Goal: Check status: Check status

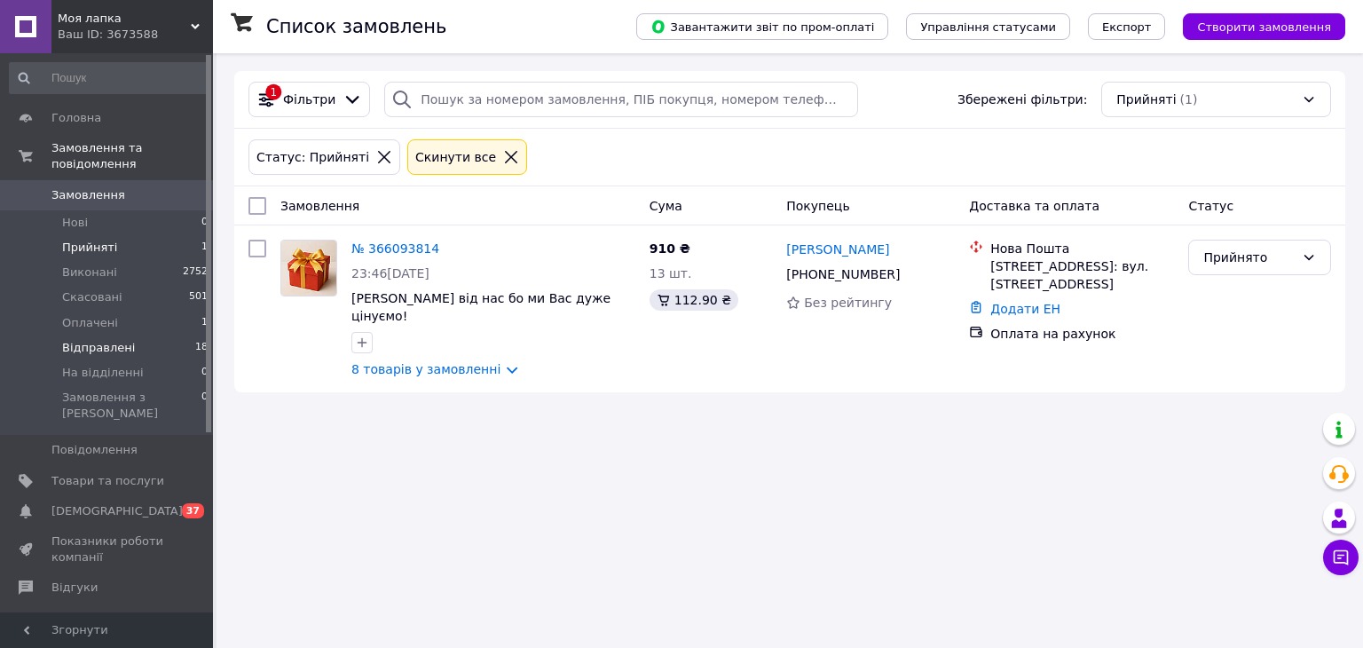
click at [138, 335] on li "Відправлені 18" at bounding box center [109, 347] width 218 height 25
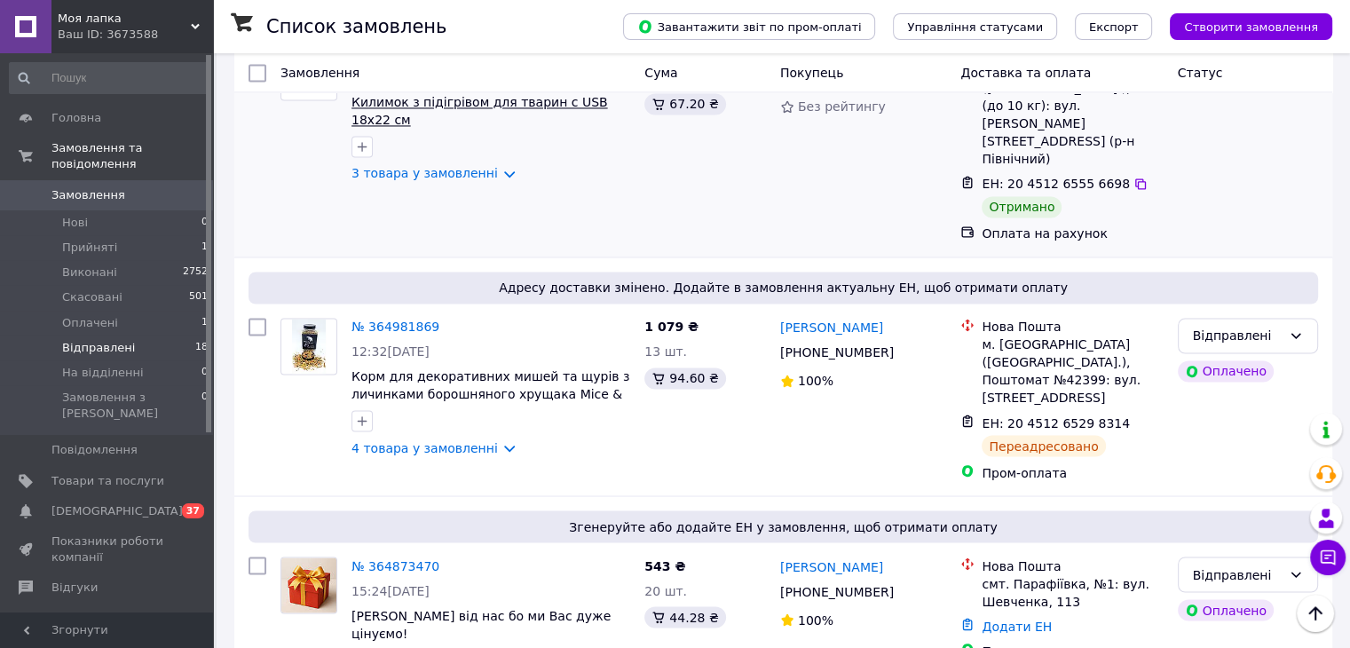
scroll to position [2779, 0]
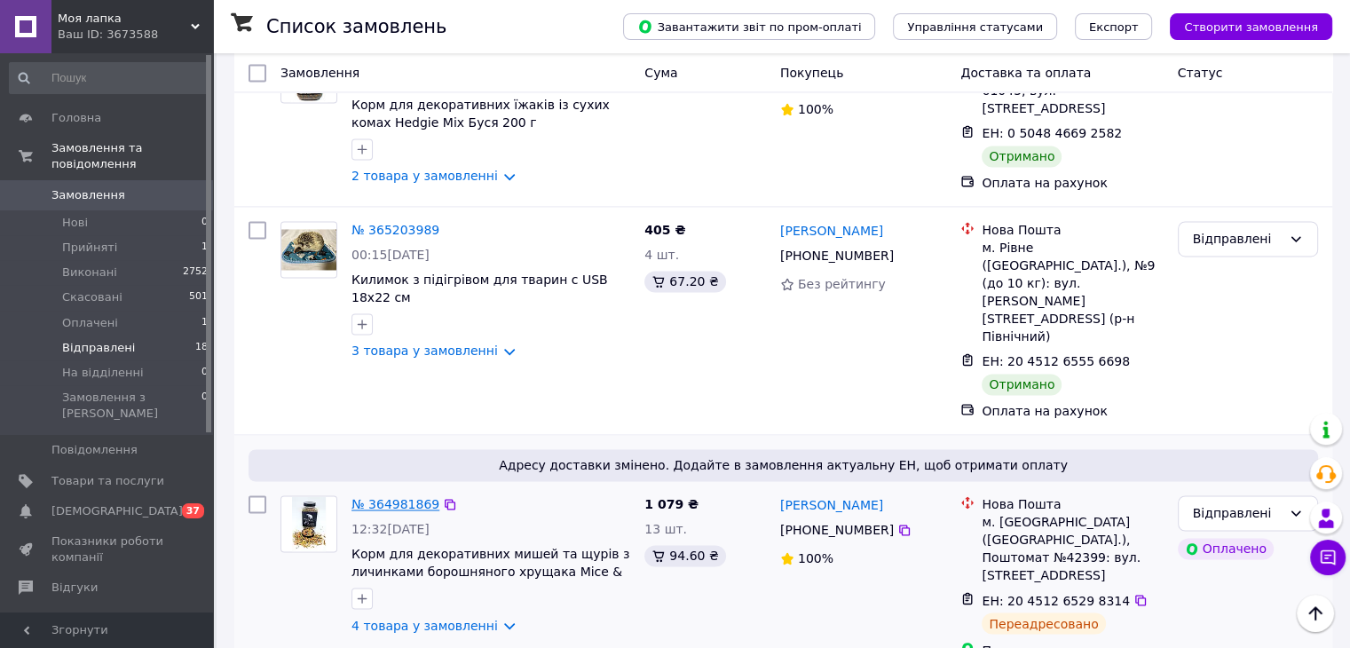
click at [397, 497] on link "№ 364981869" at bounding box center [395, 504] width 88 height 14
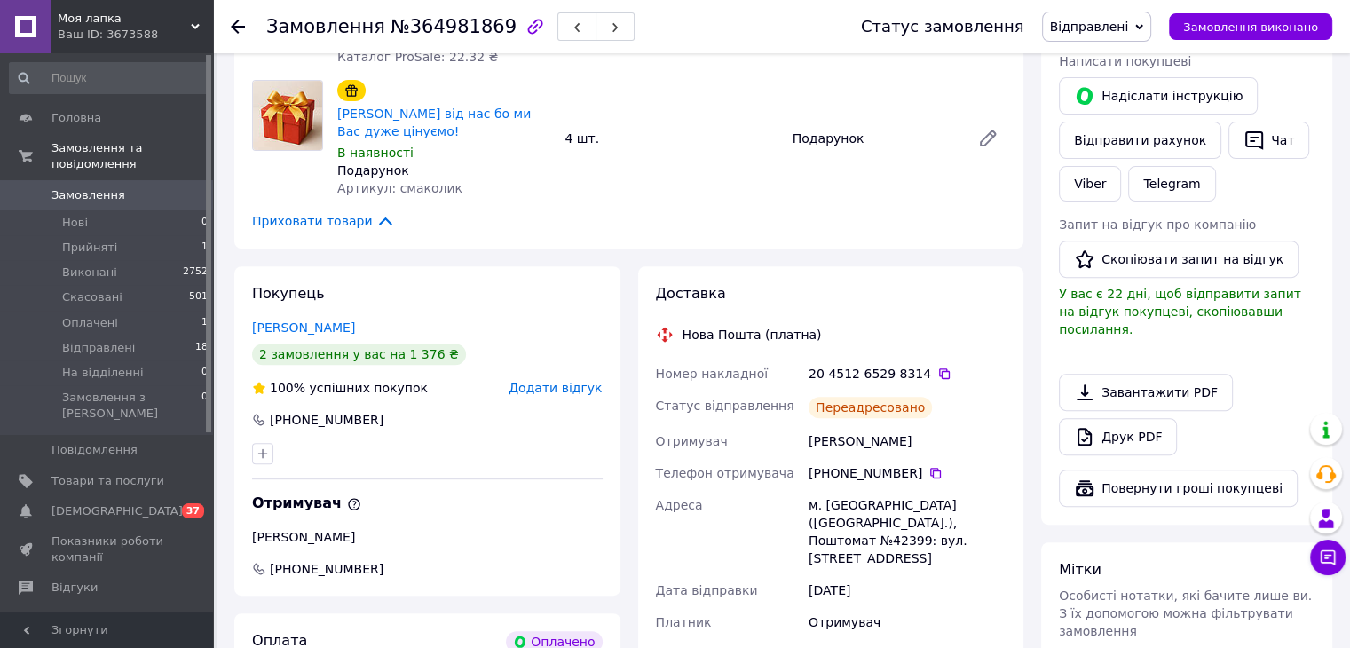
scroll to position [533, 0]
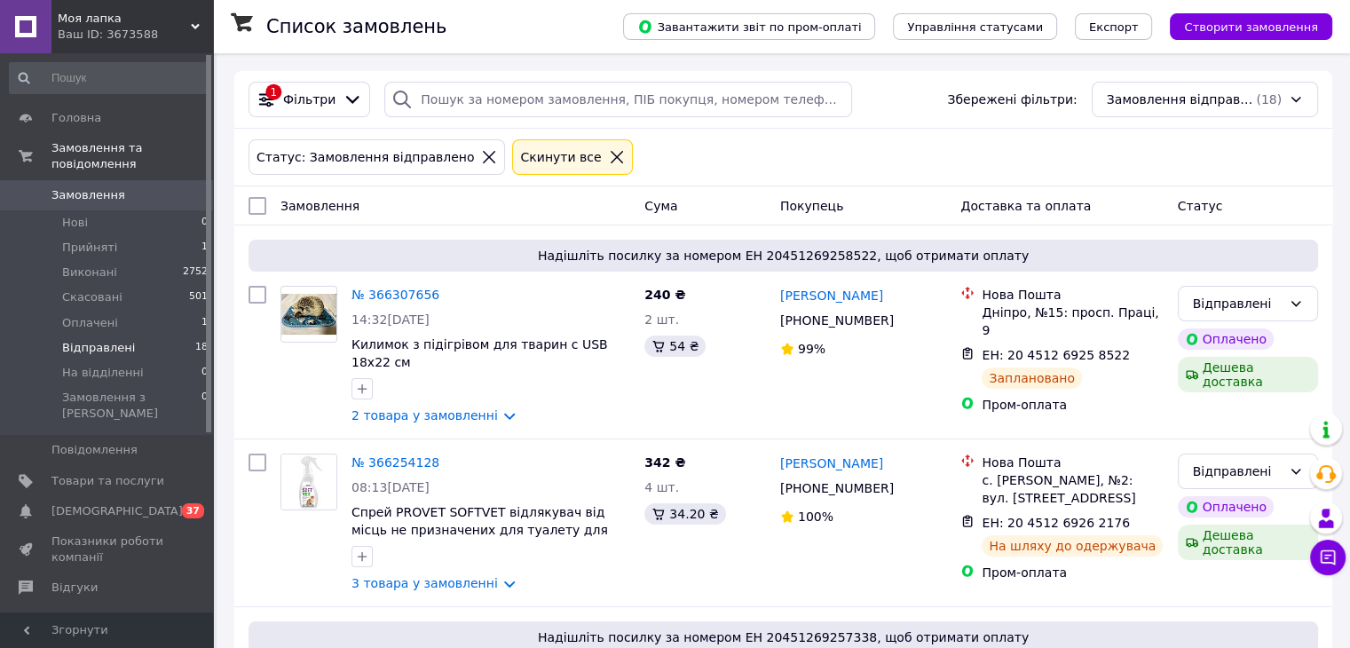
click at [123, 340] on span "Відправлені" at bounding box center [98, 348] width 73 height 16
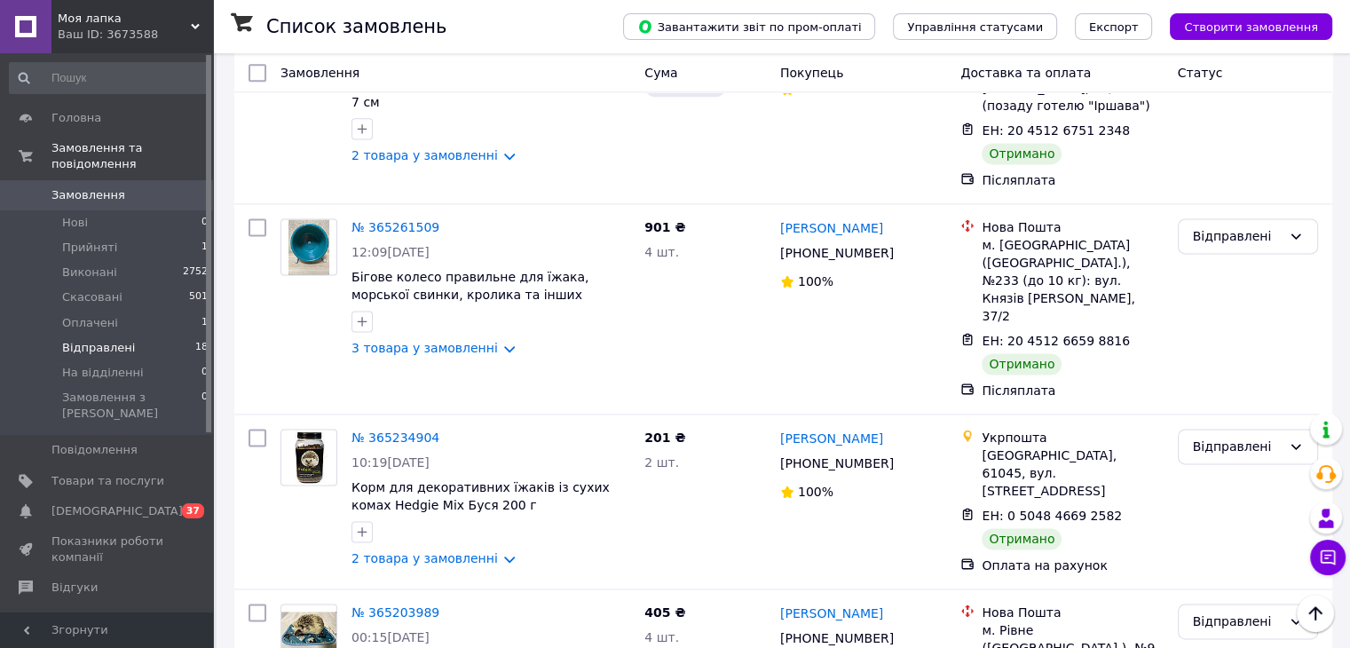
scroll to position [2956, 0]
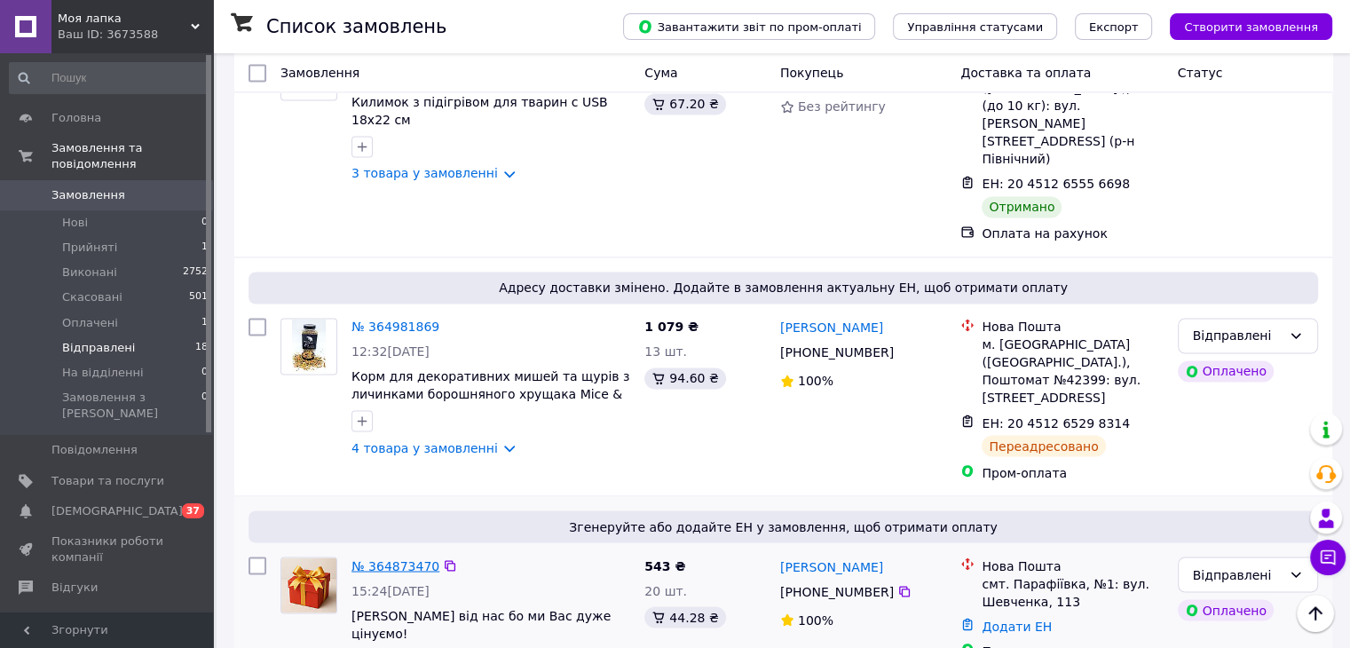
click at [369, 558] on link "№ 364873470" at bounding box center [395, 565] width 88 height 14
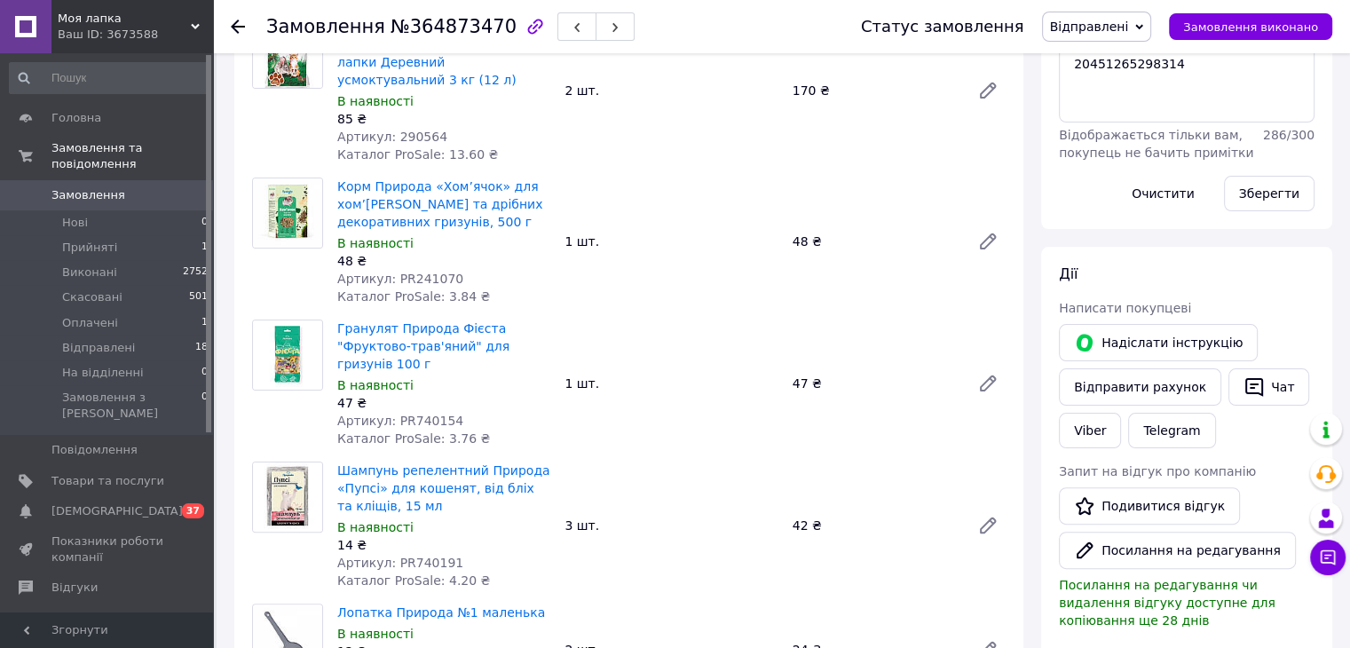
scroll to position [197, 0]
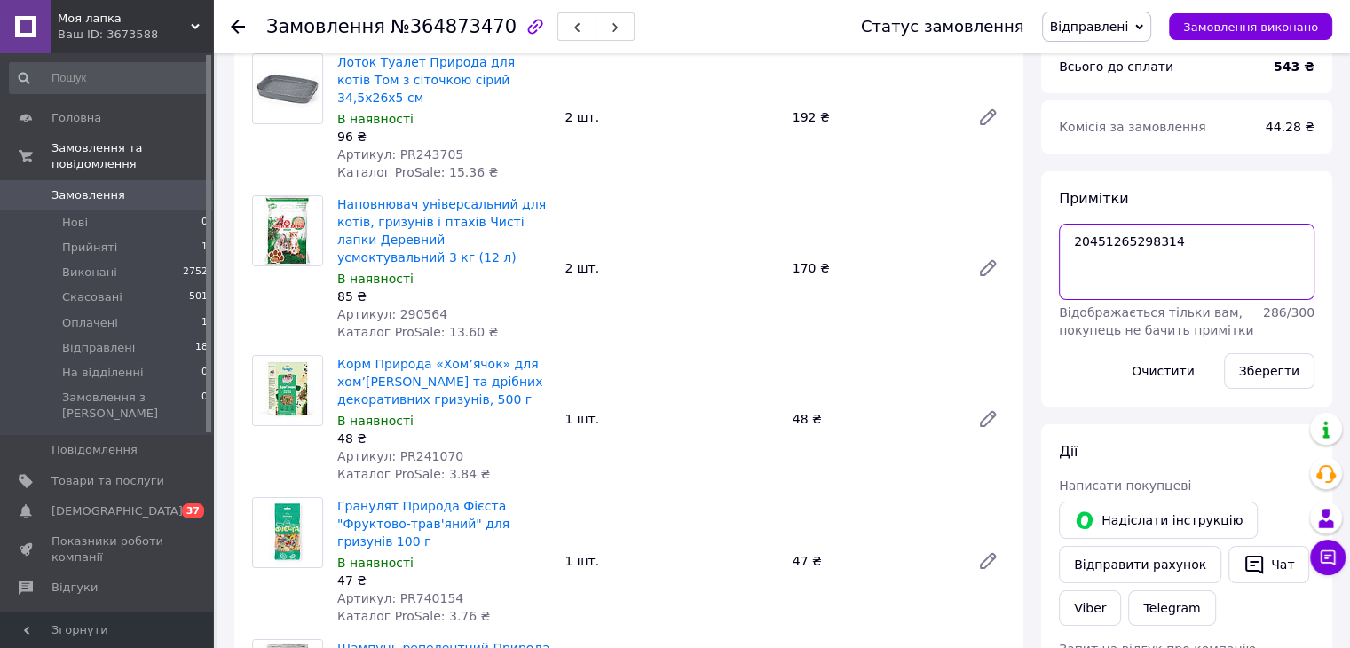
drag, startPoint x: 1163, startPoint y: 242, endPoint x: 1060, endPoint y: 247, distance: 103.1
click at [1060, 247] on textarea "20451265298314" at bounding box center [1187, 262] width 256 height 76
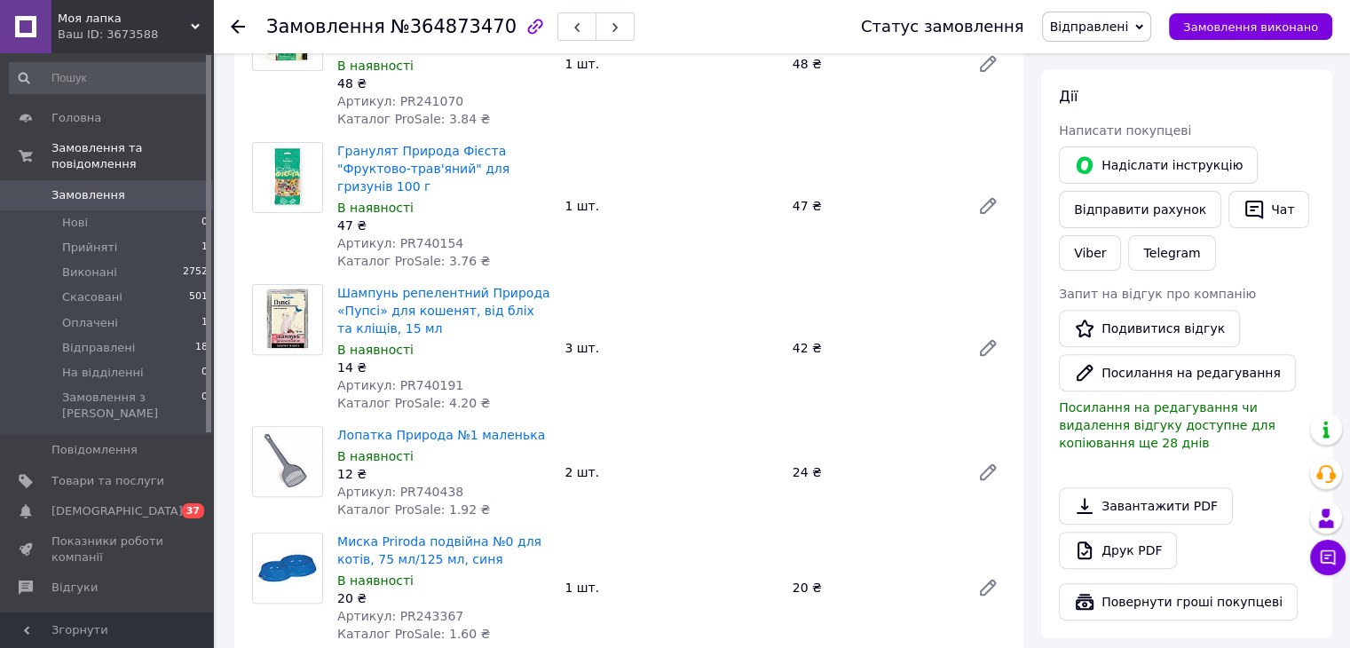
scroll to position [1262, 0]
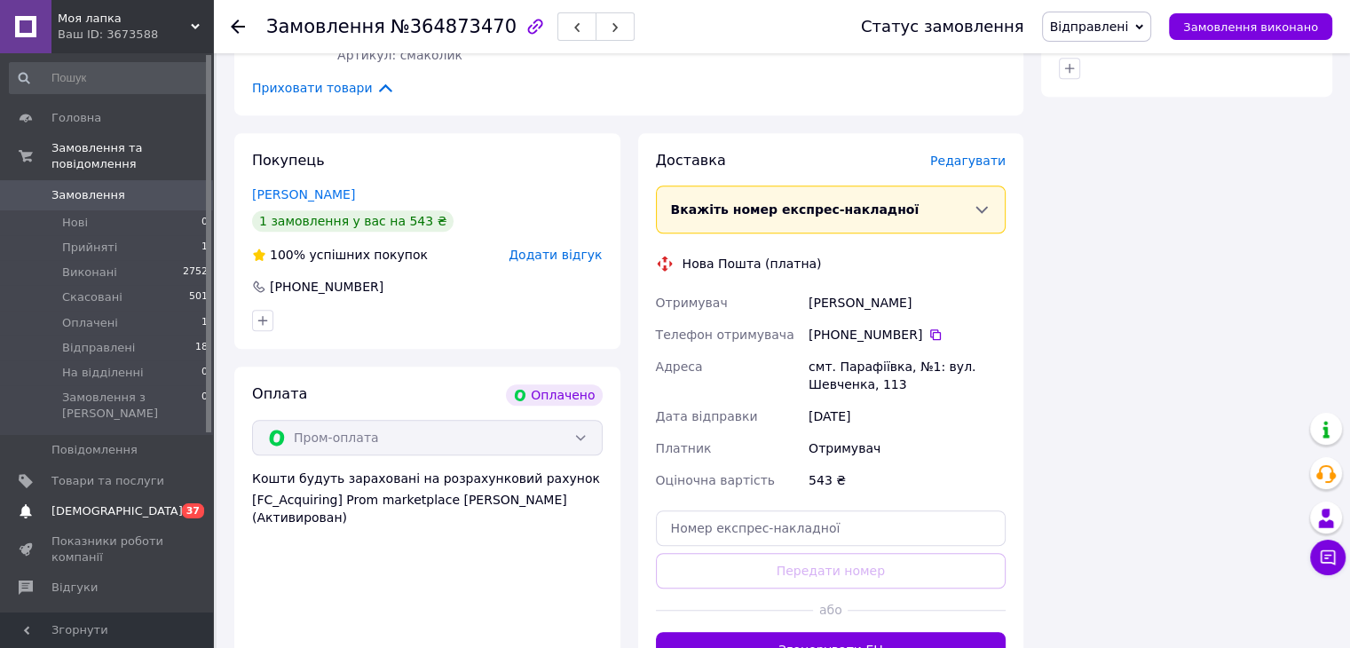
click at [107, 503] on span "[DEMOGRAPHIC_DATA]" at bounding box center [116, 511] width 131 height 16
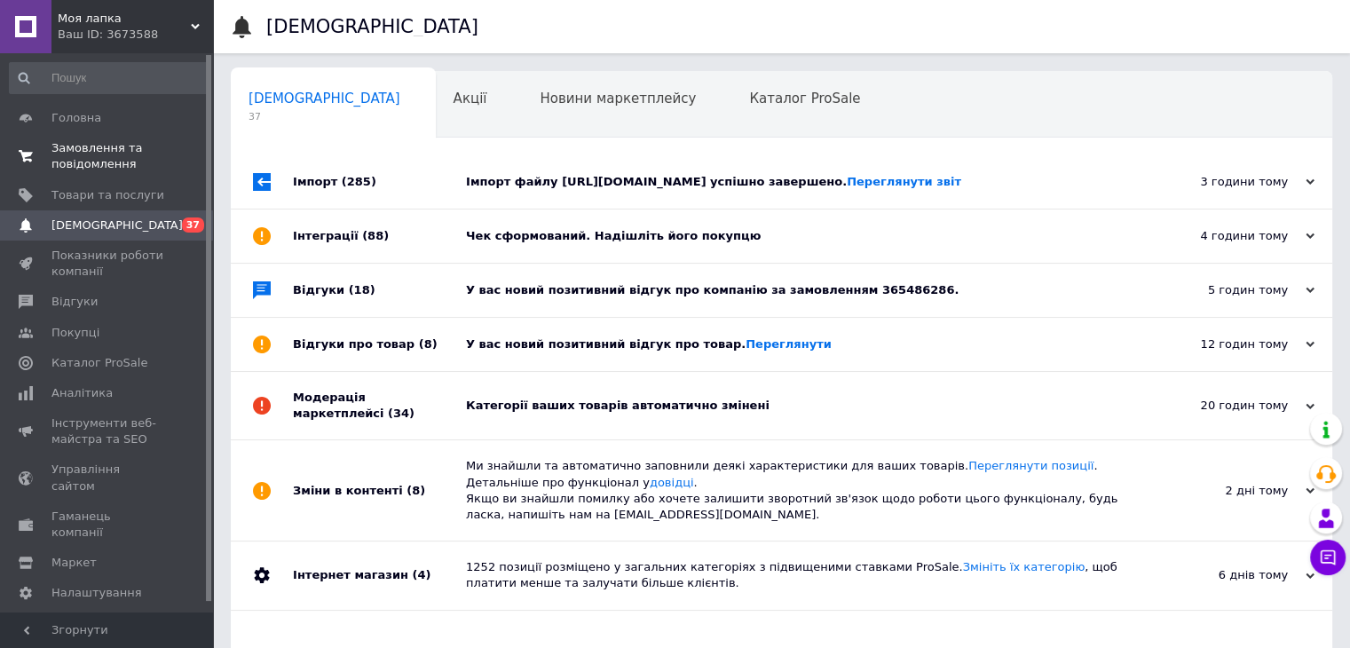
click at [117, 161] on span "Замовлення та повідомлення" at bounding box center [107, 156] width 113 height 32
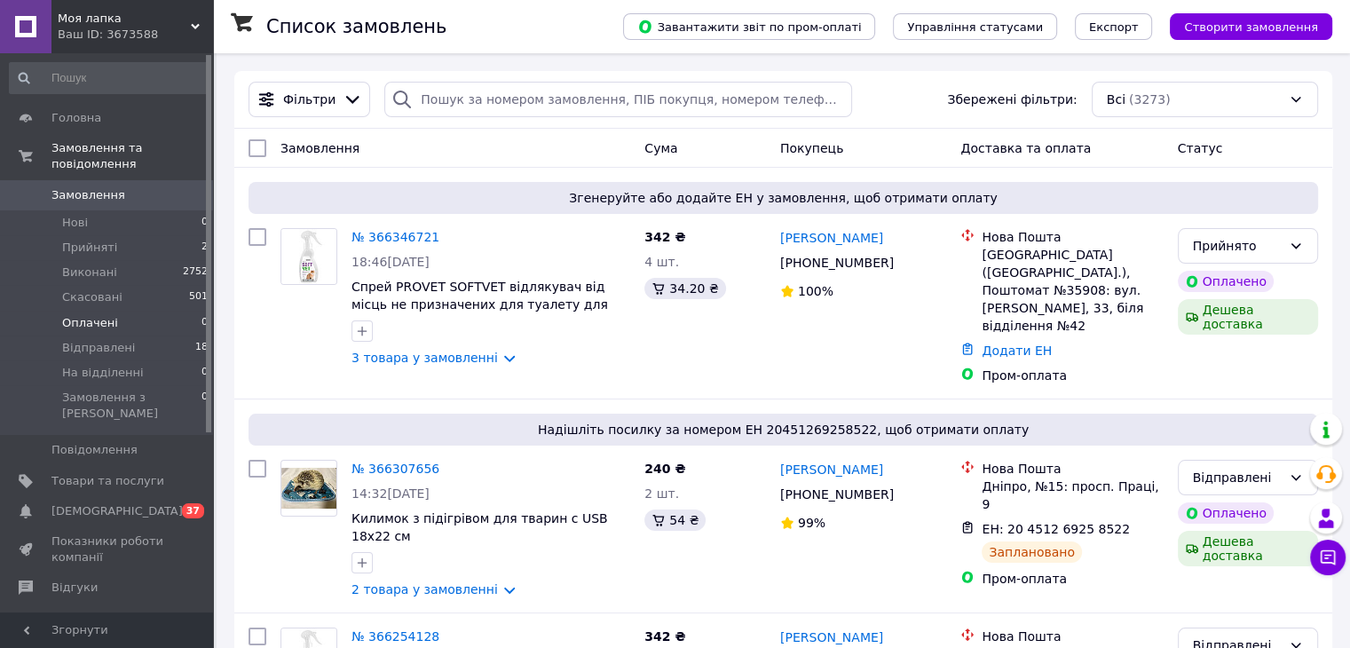
click at [122, 311] on li "Оплачені 0" at bounding box center [109, 323] width 218 height 25
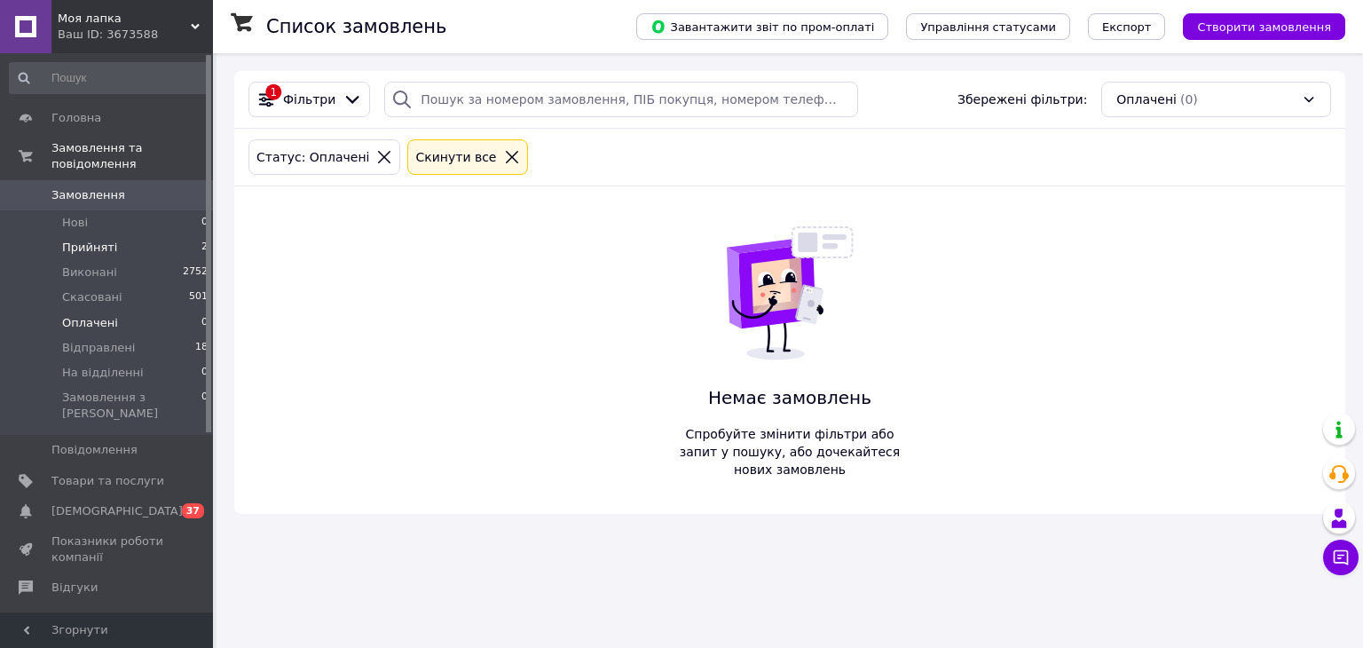
click at [110, 240] on span "Прийняті" at bounding box center [89, 248] width 55 height 16
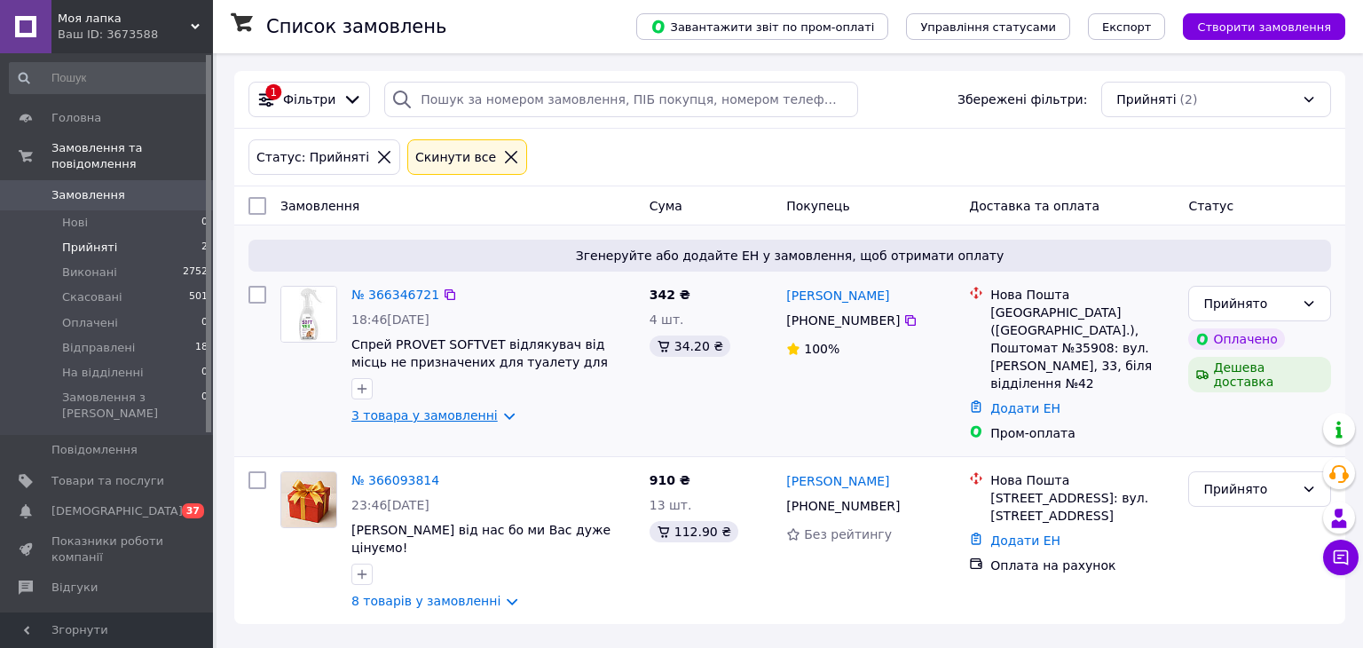
click at [454, 420] on link "3 товара у замовленні" at bounding box center [424, 415] width 146 height 14
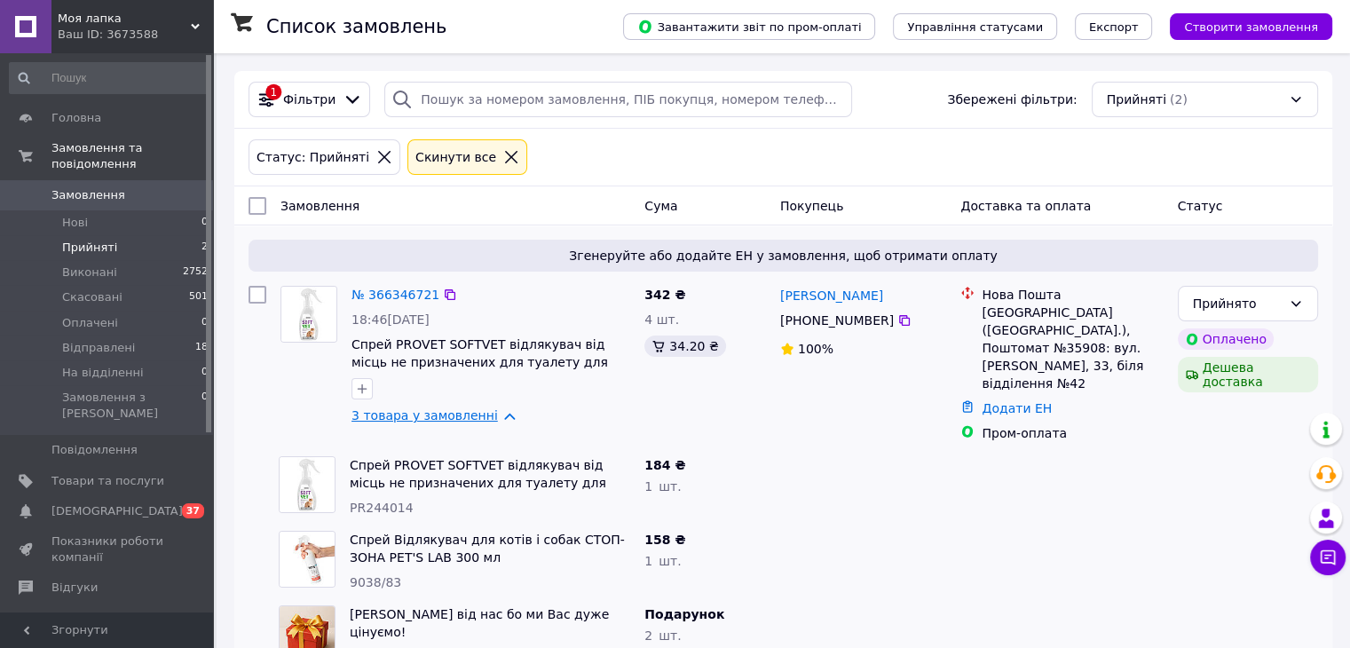
click at [454, 420] on link "3 товара у замовленні" at bounding box center [424, 415] width 146 height 14
